Goal: Go to known website: Go to known website

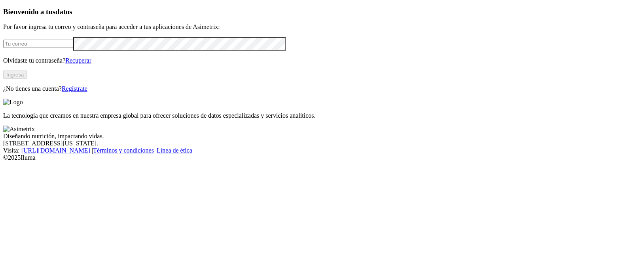
type input "[PERSON_NAME][EMAIL_ADDRESS][PERSON_NAME][DOMAIN_NAME]"
click at [27, 79] on button "Ingresa" at bounding box center [15, 74] width 24 height 8
